Goal: Communication & Community: Connect with others

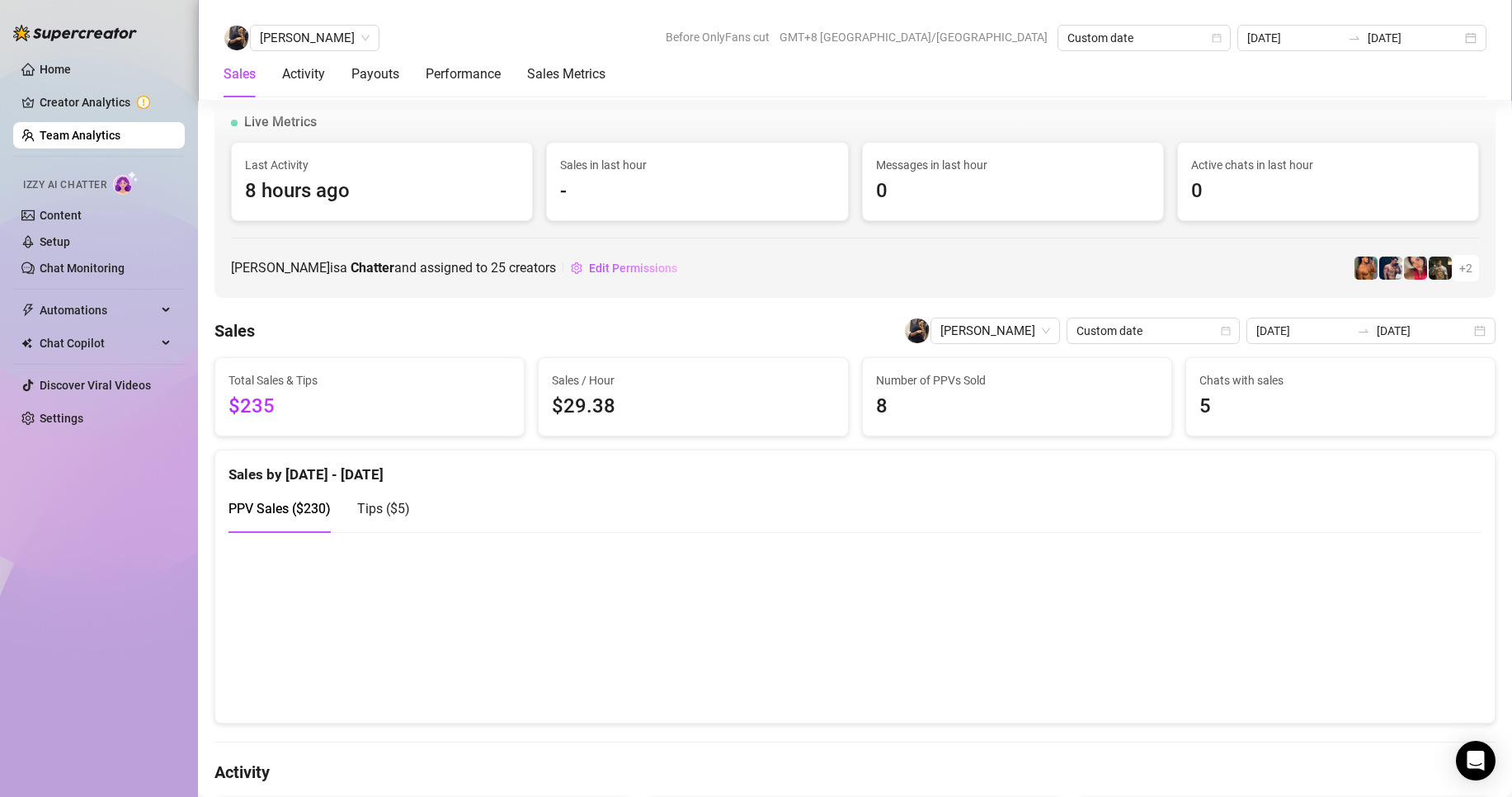
scroll to position [2596, 0]
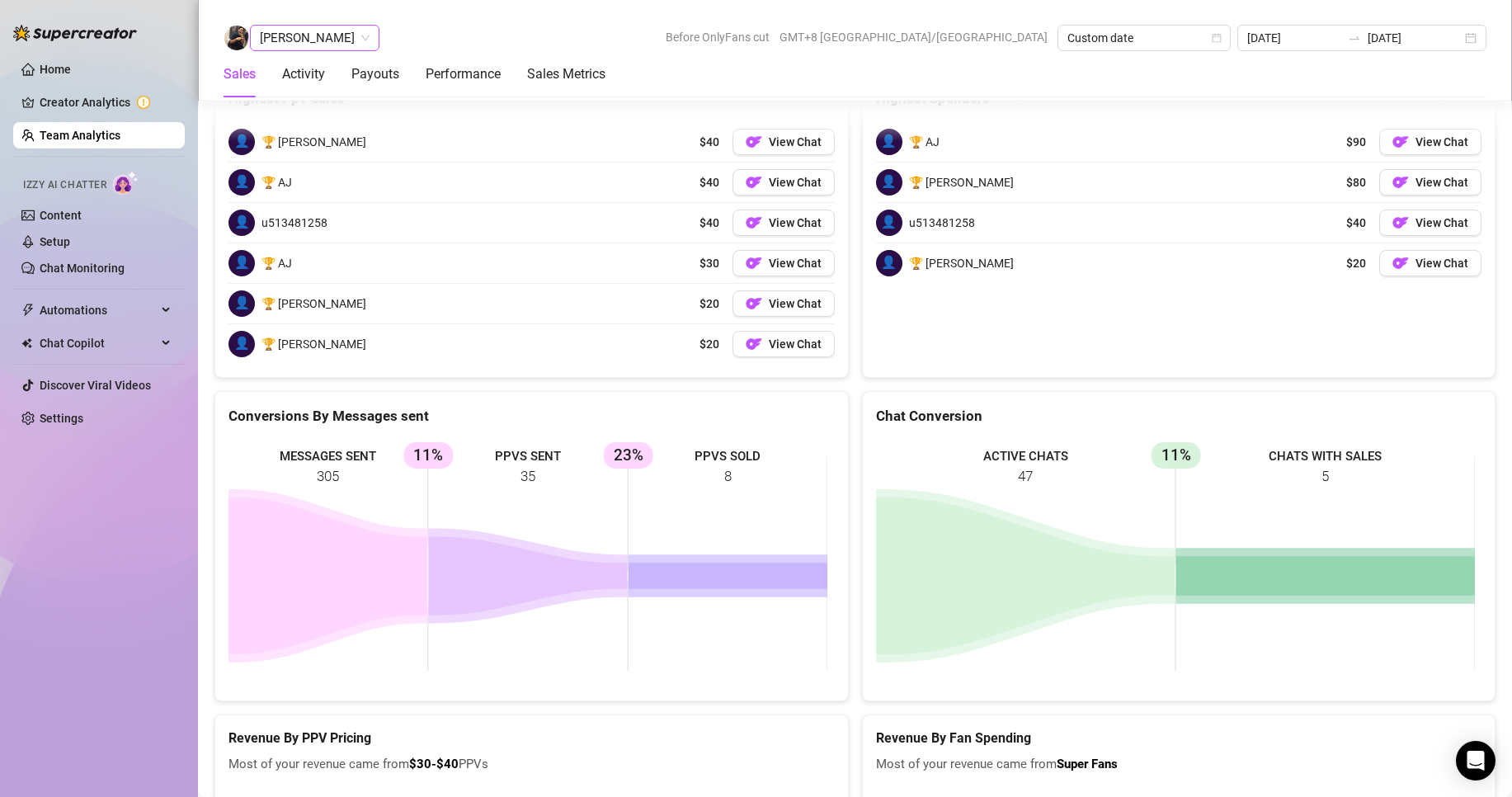
click at [307, 39] on span "[PERSON_NAME]" at bounding box center [314, 39] width 110 height 25
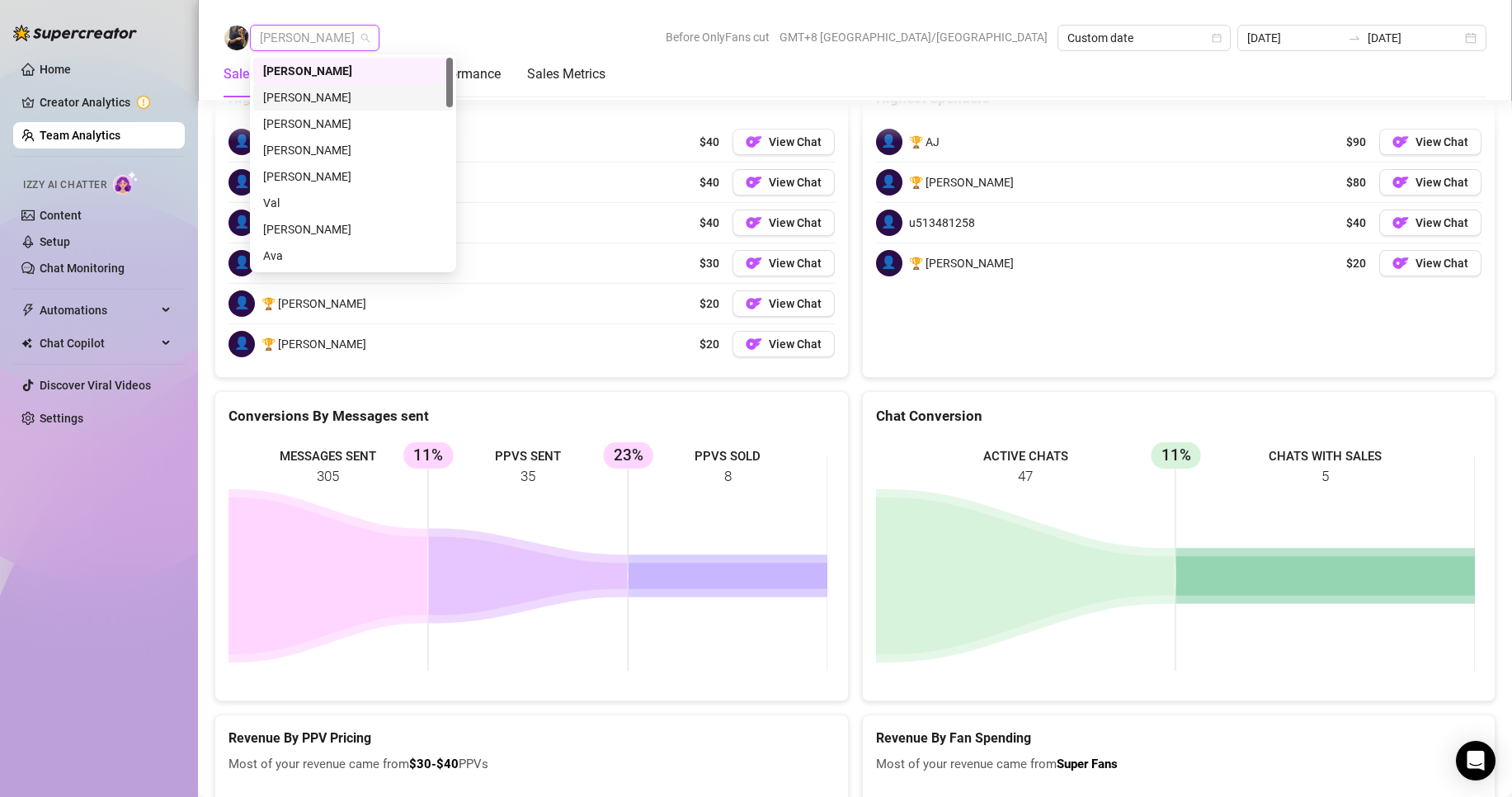
click at [296, 99] on div "[PERSON_NAME]" at bounding box center [353, 97] width 180 height 18
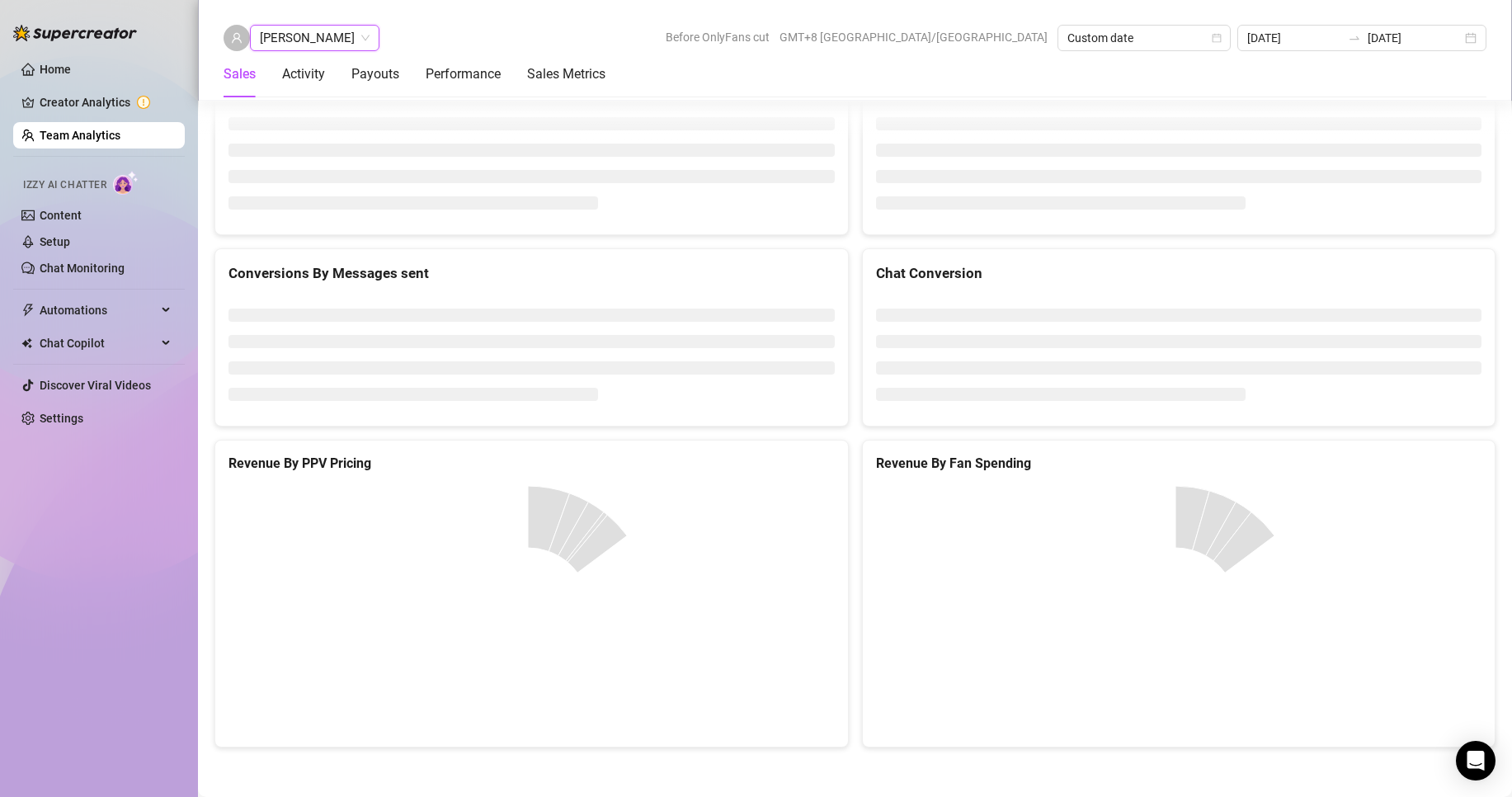
click at [306, 38] on span "[PERSON_NAME]" at bounding box center [314, 39] width 110 height 25
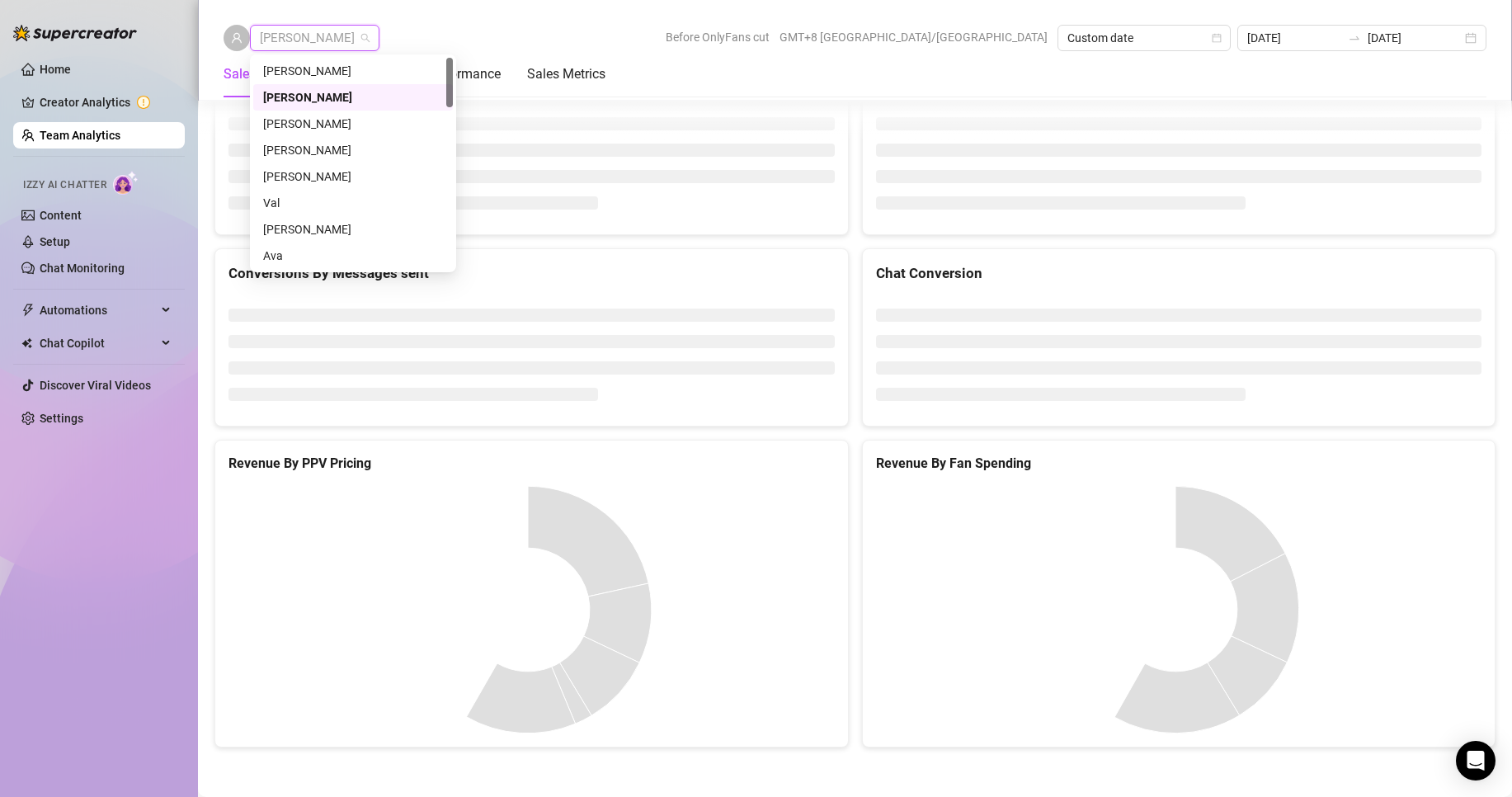
click at [318, 115] on div "[PERSON_NAME]" at bounding box center [353, 124] width 180 height 18
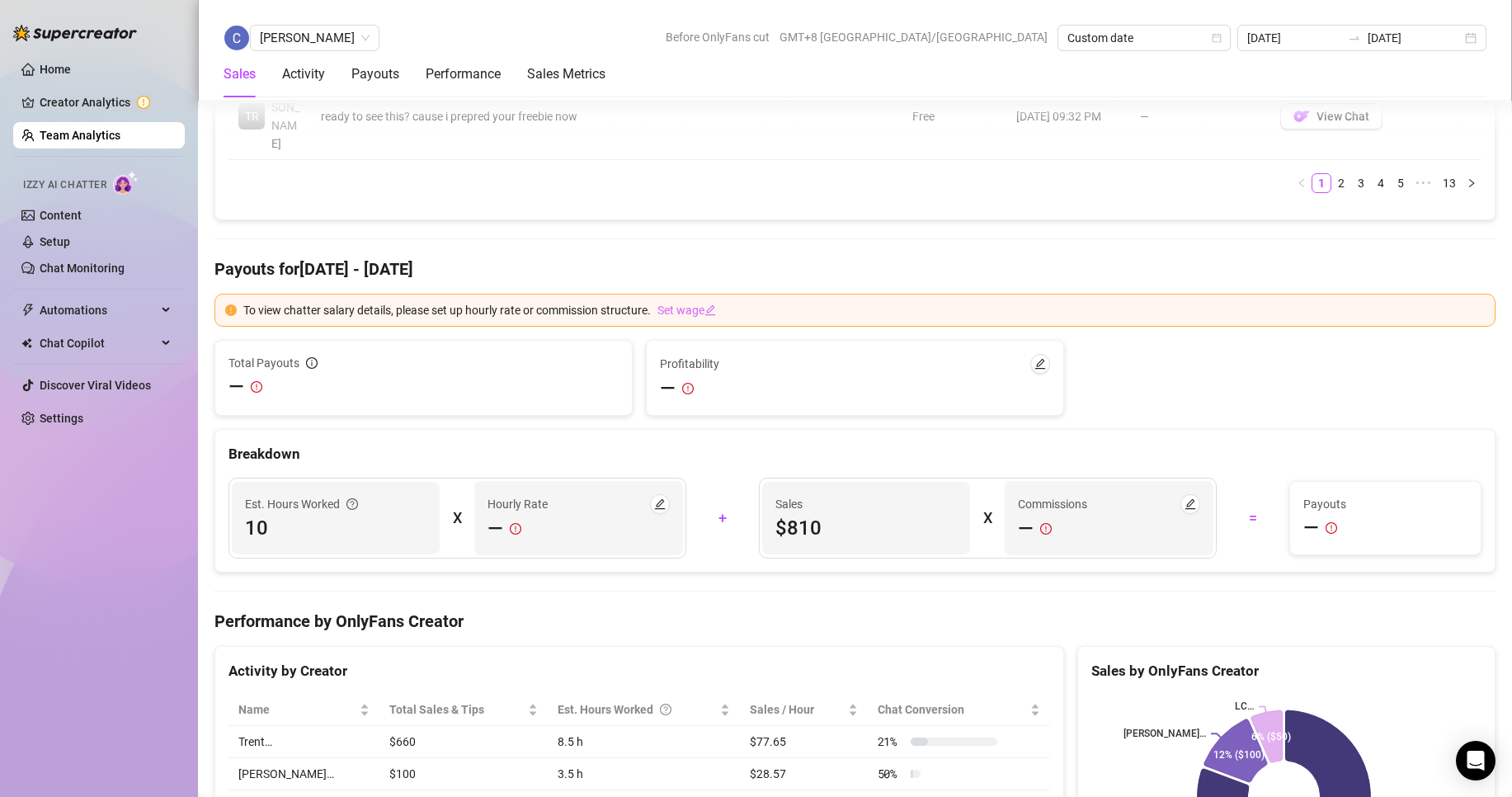
scroll to position [2525, 0]
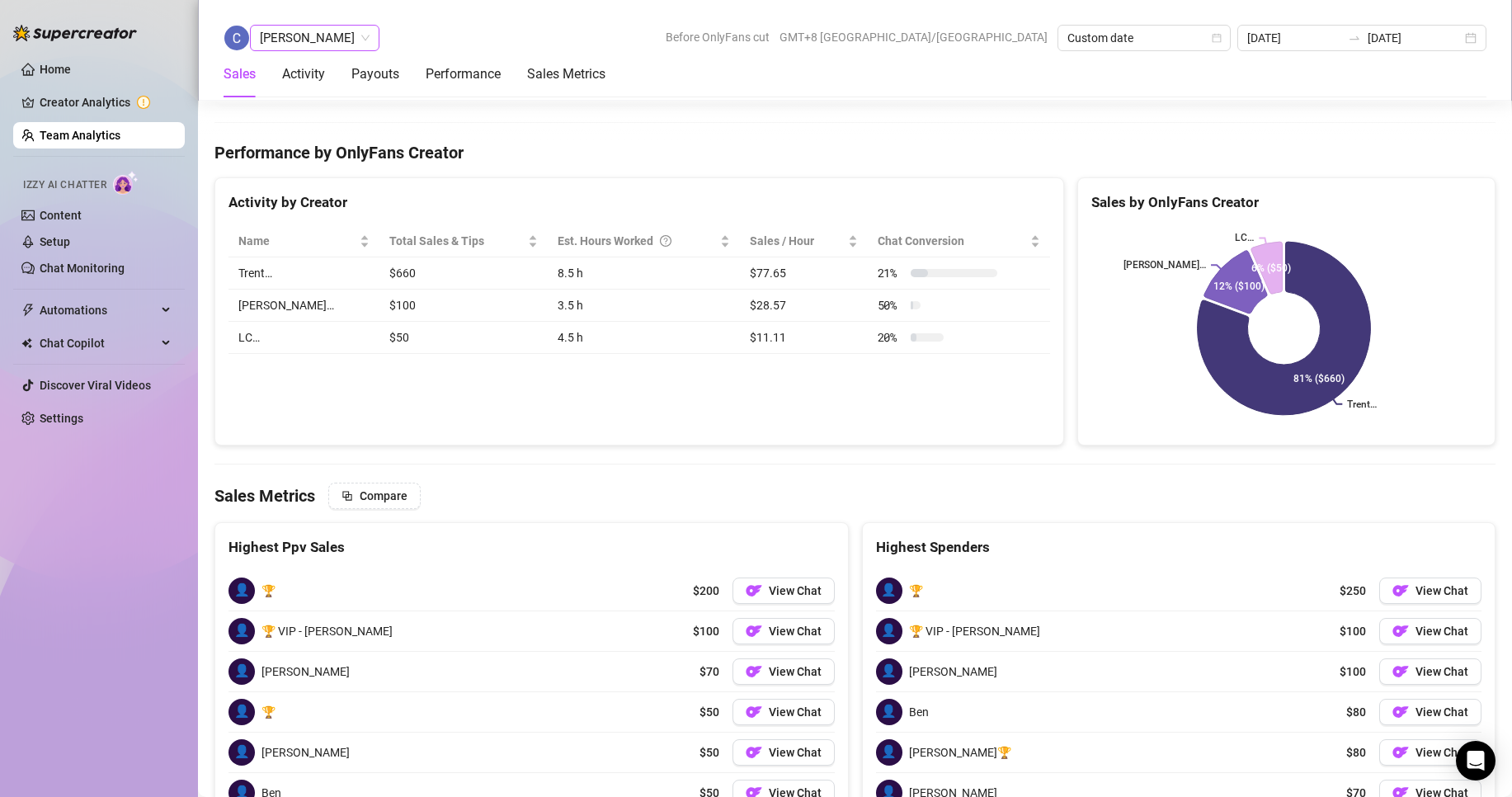
click at [364, 33] on span "[PERSON_NAME]" at bounding box center [314, 39] width 110 height 25
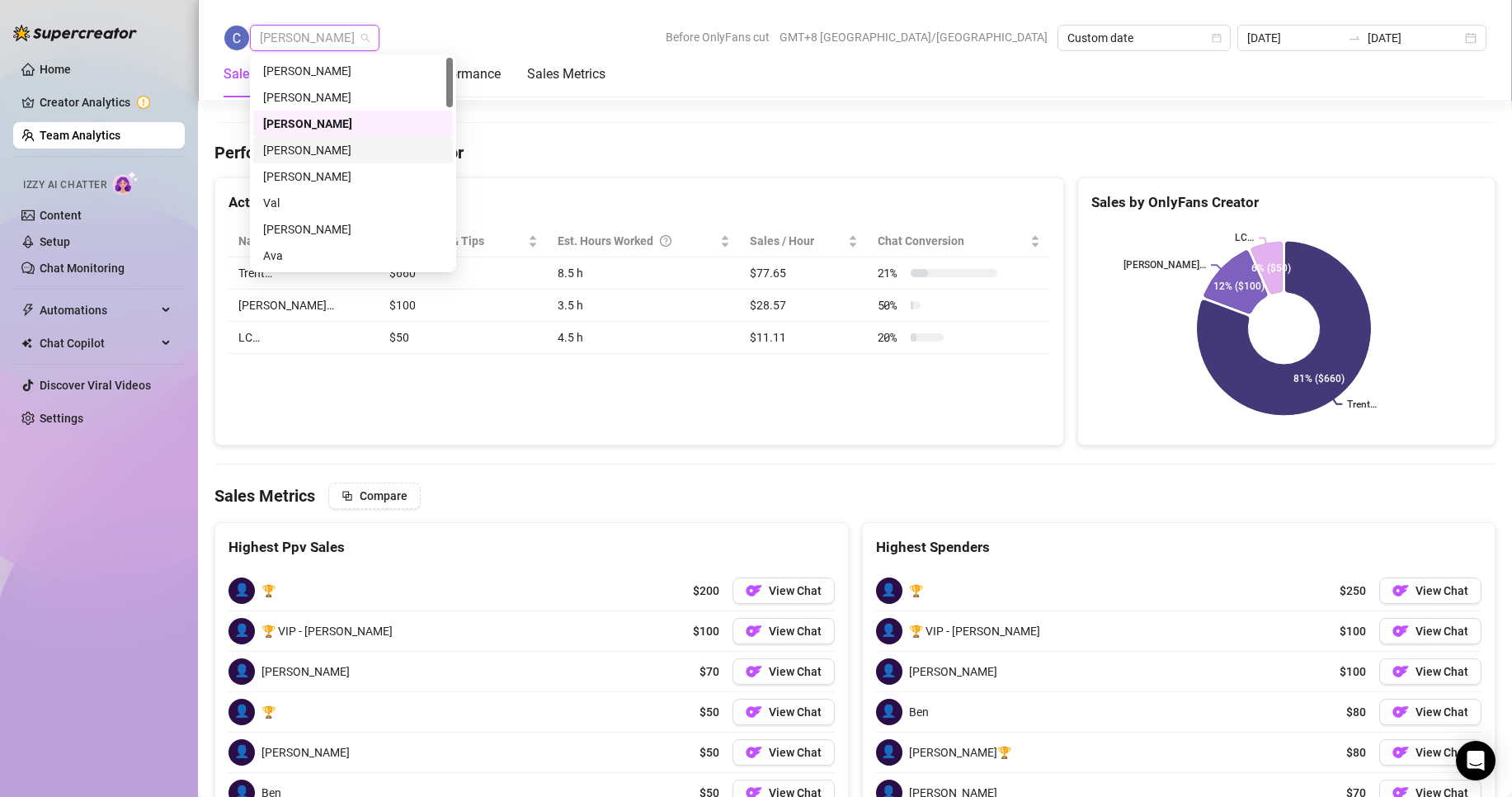
click at [313, 152] on div "[PERSON_NAME]" at bounding box center [353, 150] width 180 height 18
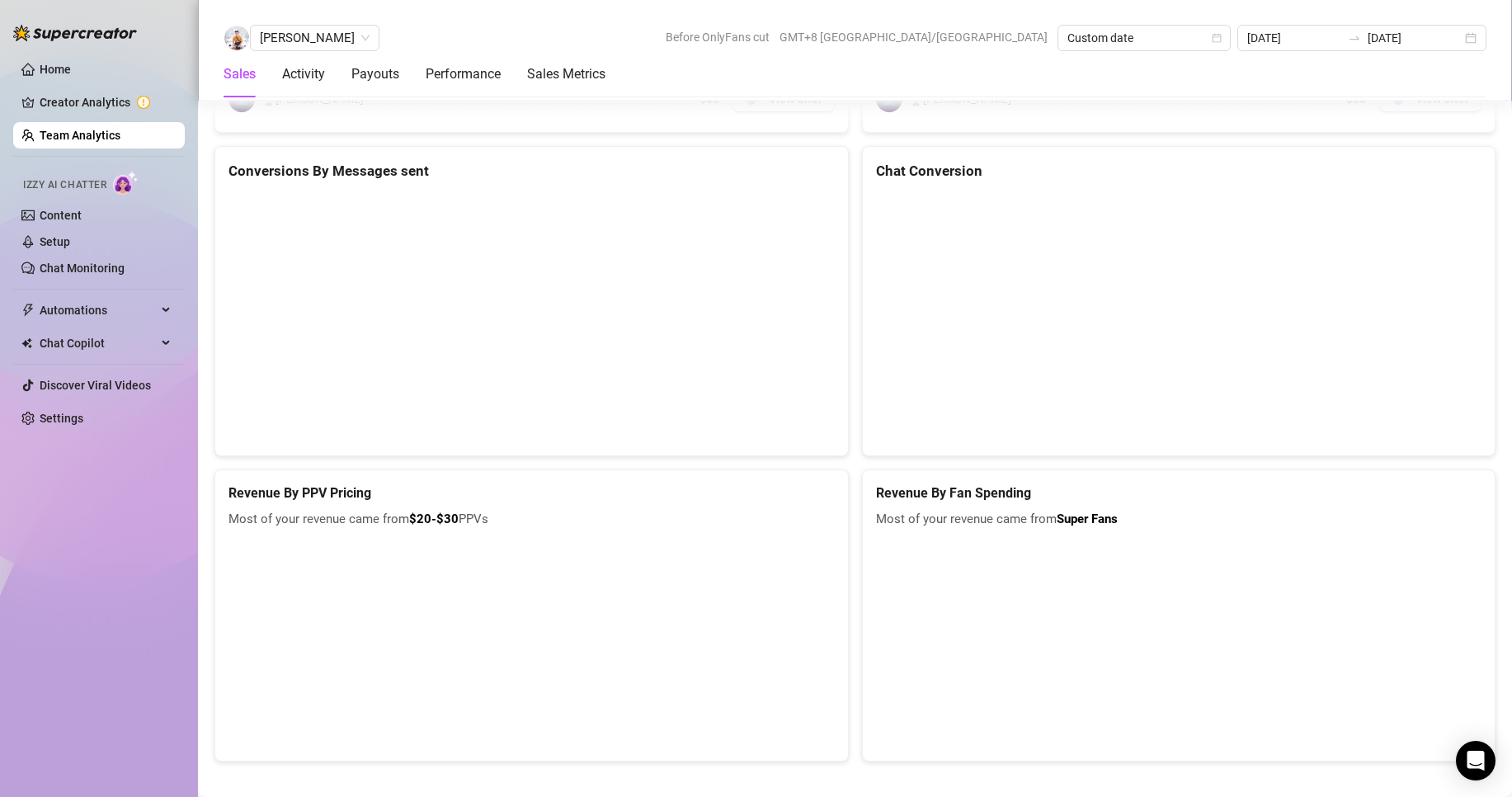
scroll to position [2209, 0]
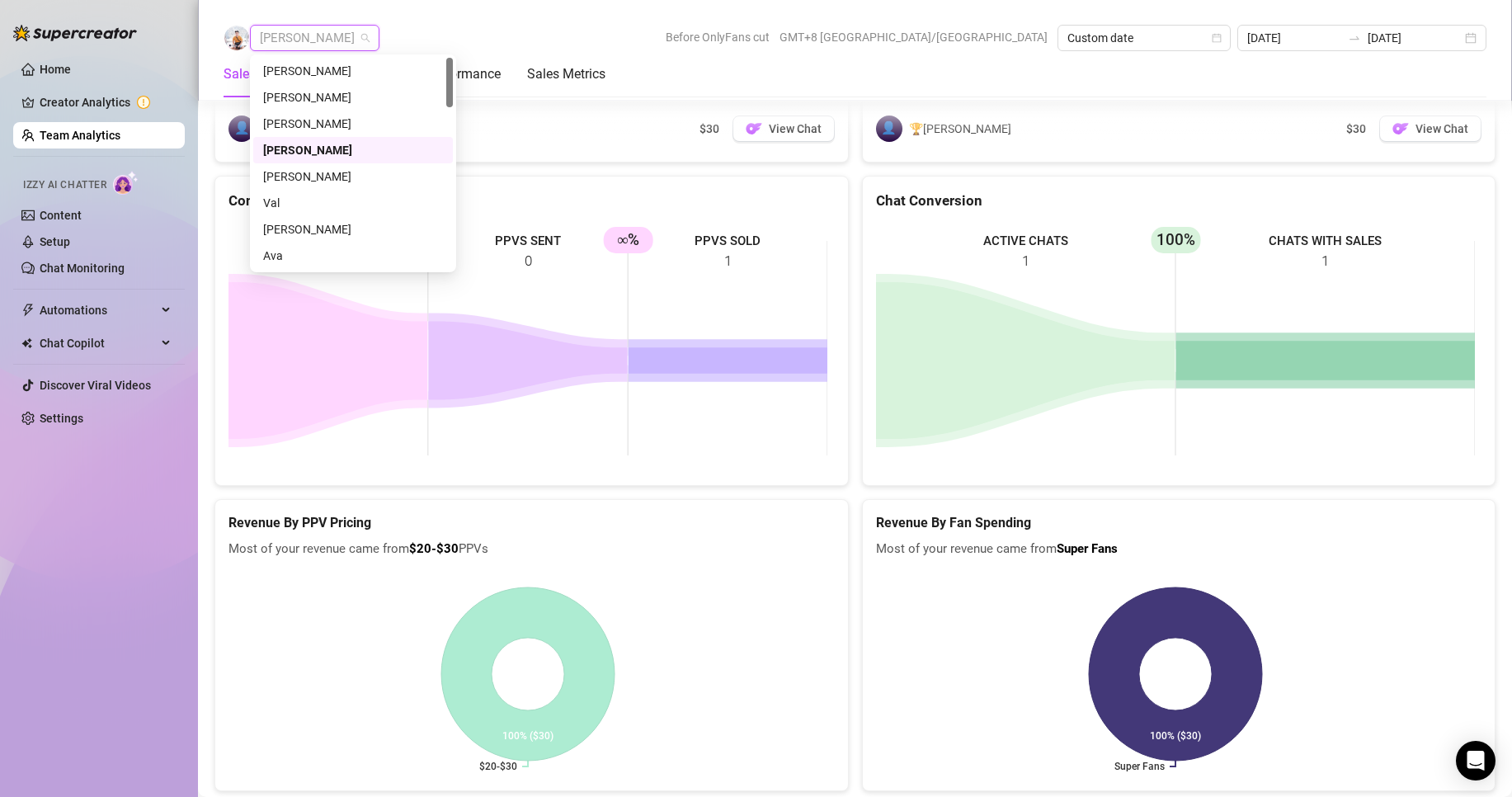
click at [297, 31] on span "[PERSON_NAME]" at bounding box center [314, 39] width 110 height 25
click at [276, 197] on div "Val" at bounding box center [353, 203] width 180 height 18
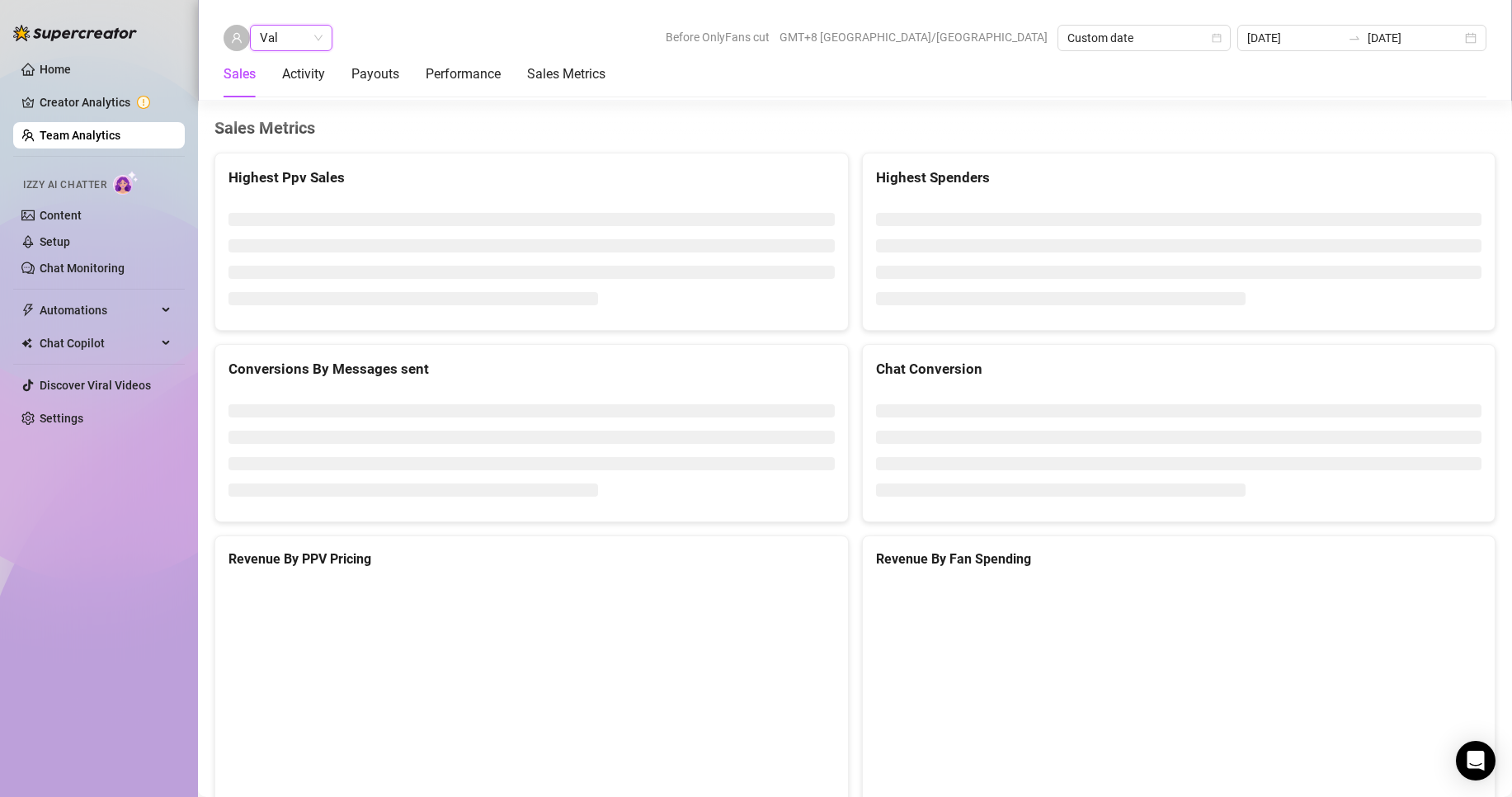
scroll to position [2152, 0]
